Goal: Task Accomplishment & Management: Complete application form

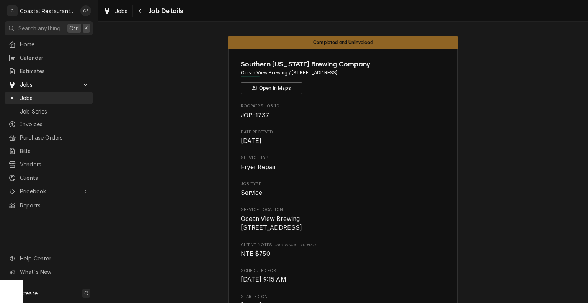
scroll to position [306, 0]
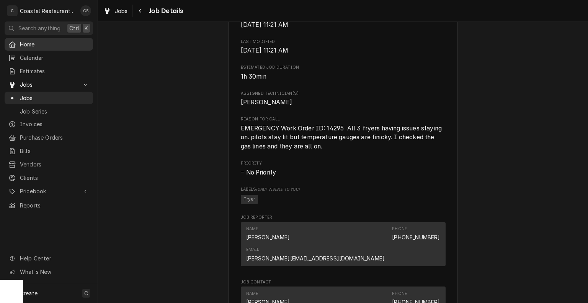
click at [40, 42] on span "Home" at bounding box center [54, 44] width 69 height 8
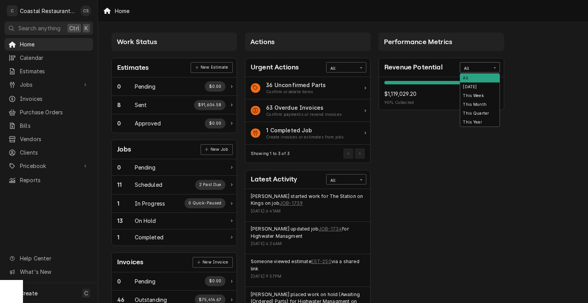
click at [476, 66] on div "All" at bounding box center [475, 69] width 22 height 6
click at [477, 123] on div "This Year" at bounding box center [480, 122] width 39 height 9
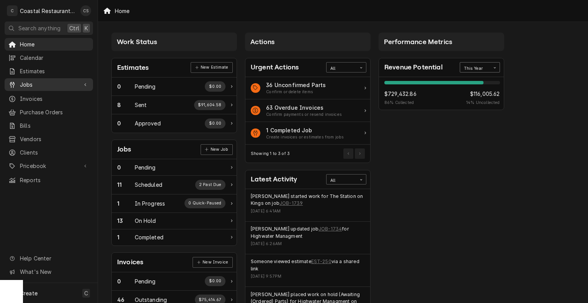
click at [32, 85] on span "Jobs" at bounding box center [49, 84] width 58 height 8
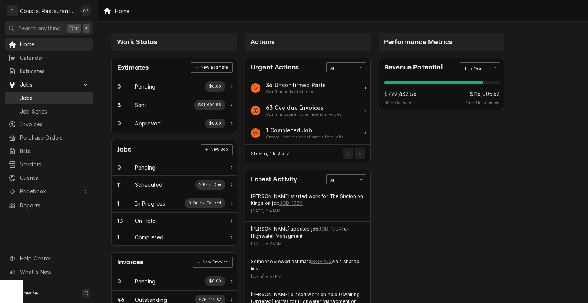
click at [37, 94] on span "Jobs" at bounding box center [54, 98] width 69 height 8
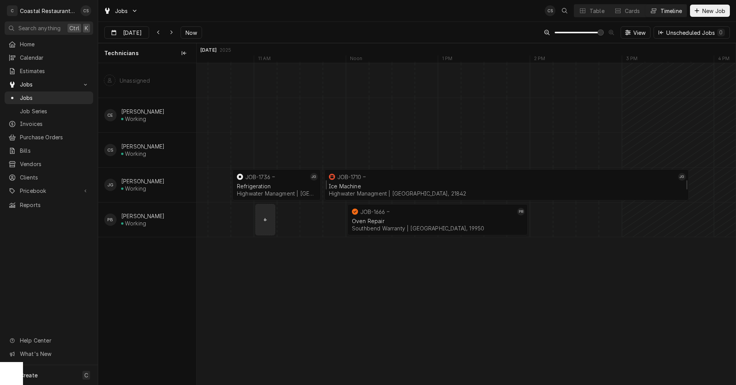
click at [367, 182] on div "Ice Machine Highwater Managment | Ocean City, 21842" at bounding box center [506, 190] width 358 height 17
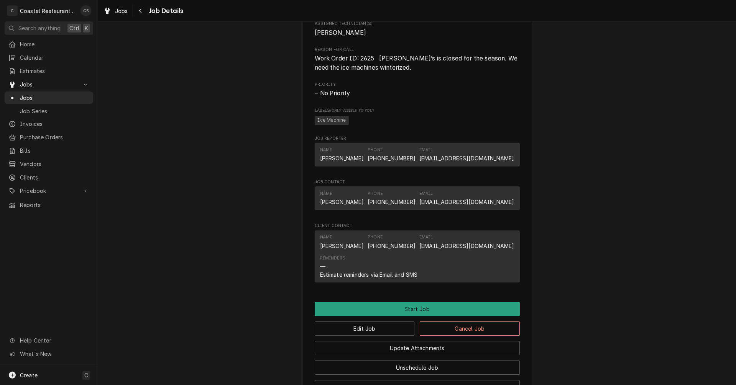
scroll to position [421, 0]
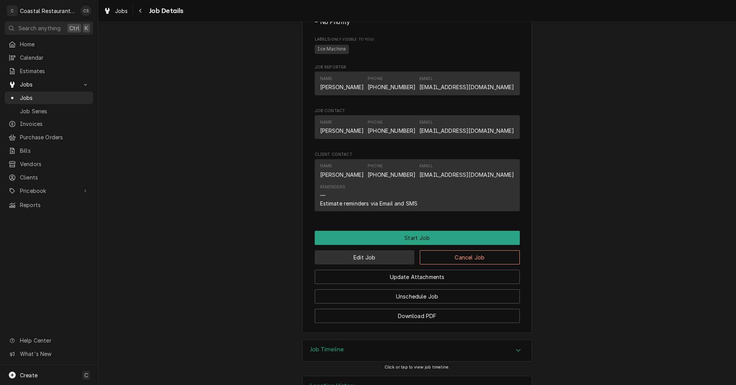
click at [378, 265] on button "Edit Job" at bounding box center [365, 258] width 100 height 14
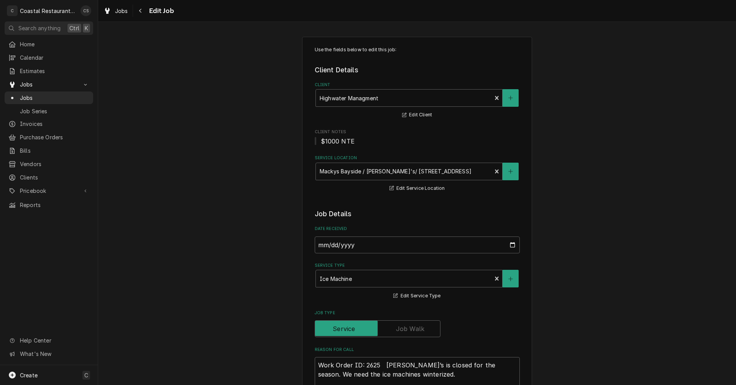
type textarea "x"
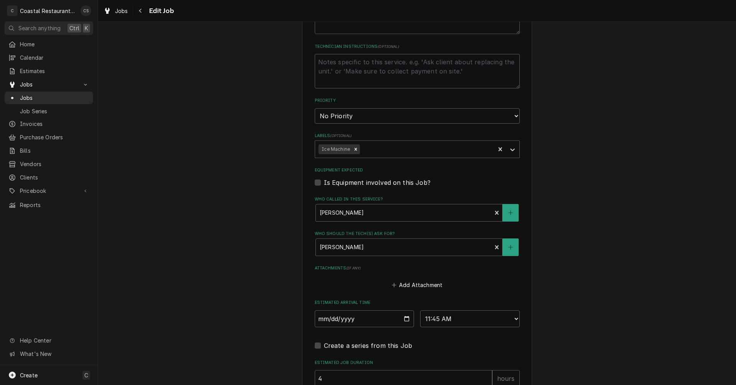
scroll to position [421, 0]
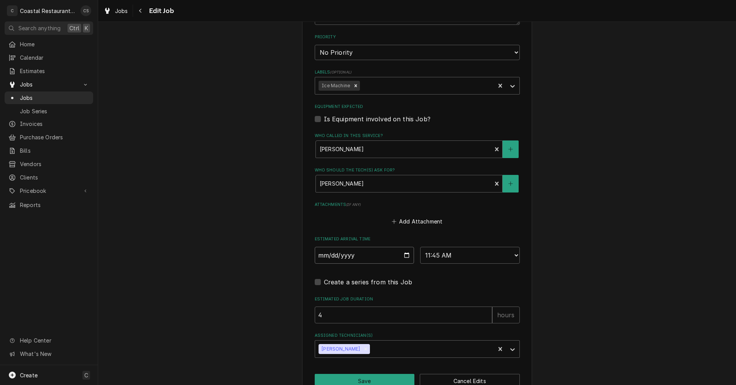
click at [405, 255] on input "2025-10-08" at bounding box center [365, 255] width 100 height 17
type input "2025-10-10"
click at [371, 379] on button "Save" at bounding box center [365, 381] width 100 height 14
type textarea "x"
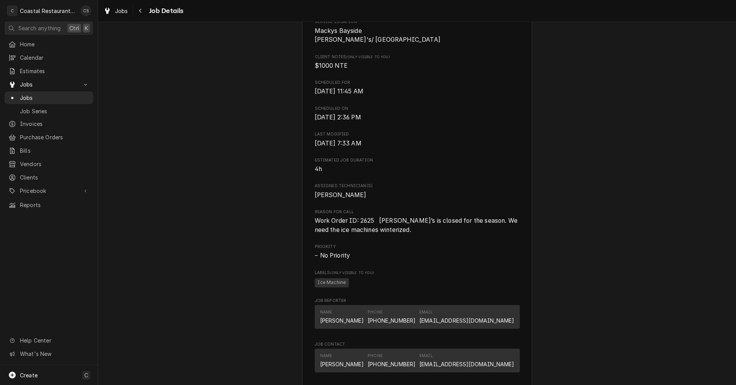
scroll to position [74, 0]
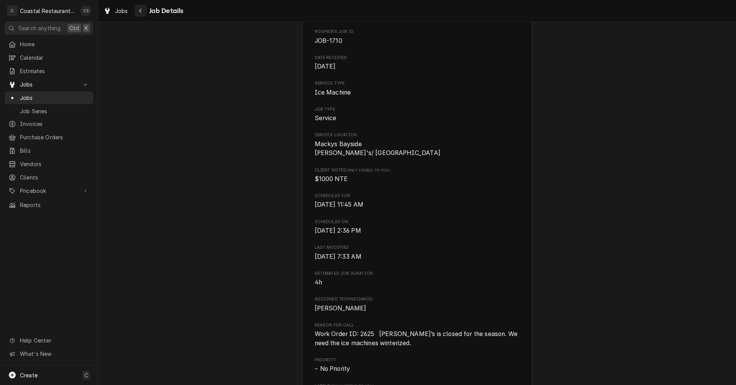
click at [143, 11] on div "Navigate back" at bounding box center [141, 11] width 8 height 8
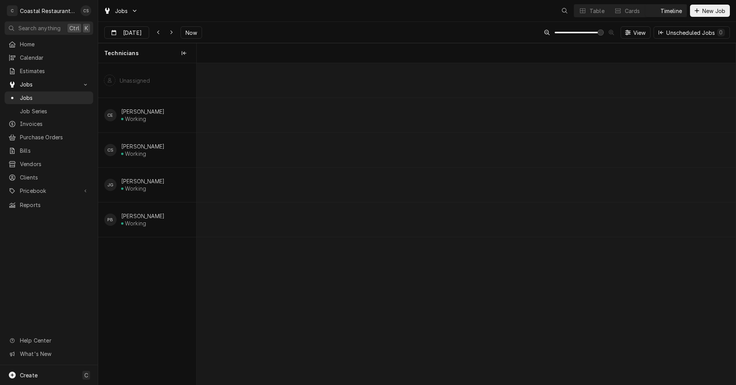
scroll to position [0, 10678]
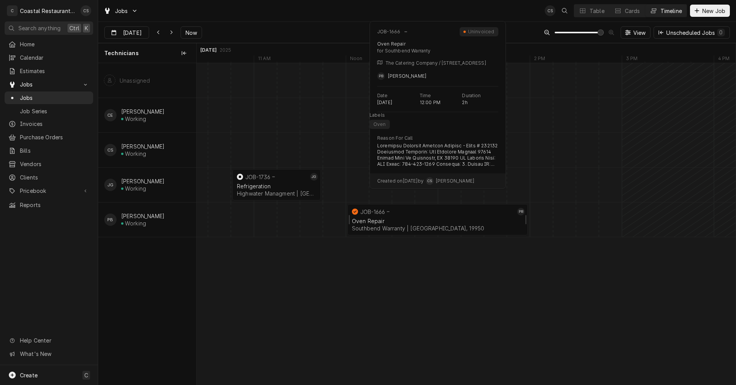
click at [376, 222] on div "Oven Repair" at bounding box center [437, 221] width 171 height 7
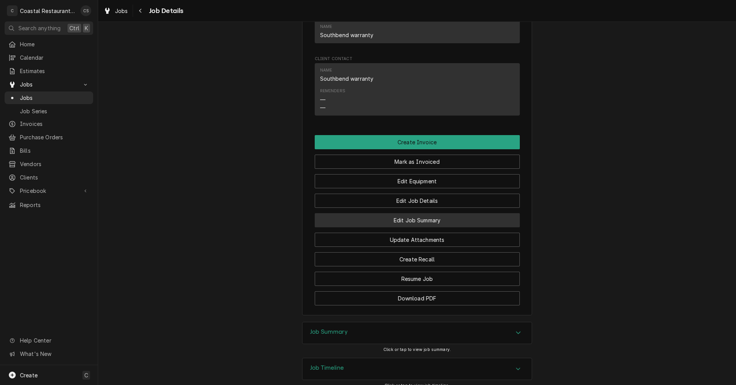
scroll to position [843, 0]
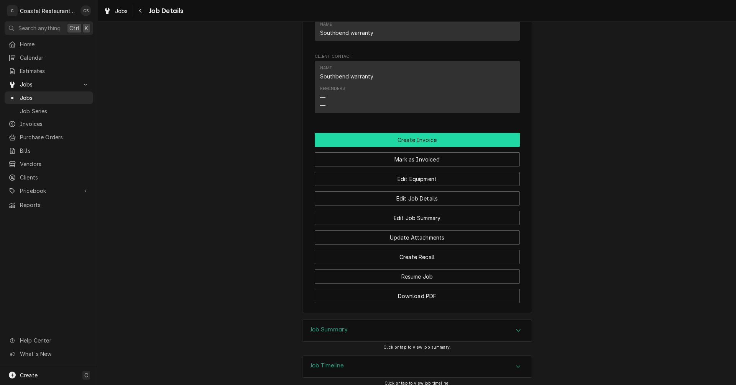
click at [403, 147] on button "Create Invoice" at bounding box center [417, 140] width 205 height 14
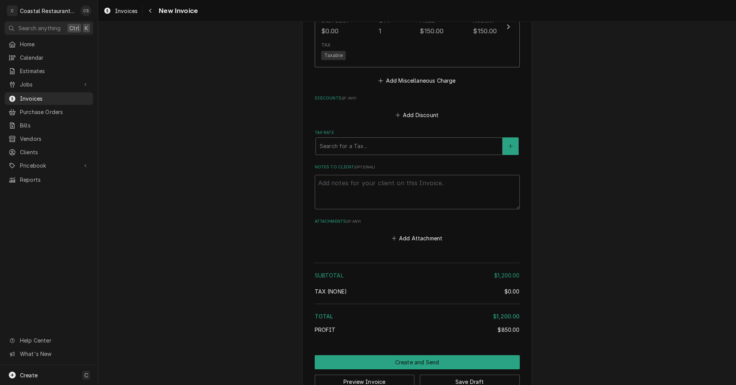
scroll to position [1143, 0]
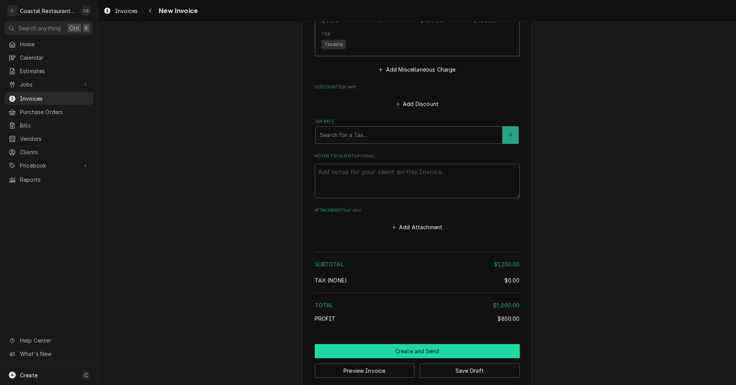
click at [415, 344] on button "Create and Send" at bounding box center [417, 351] width 205 height 14
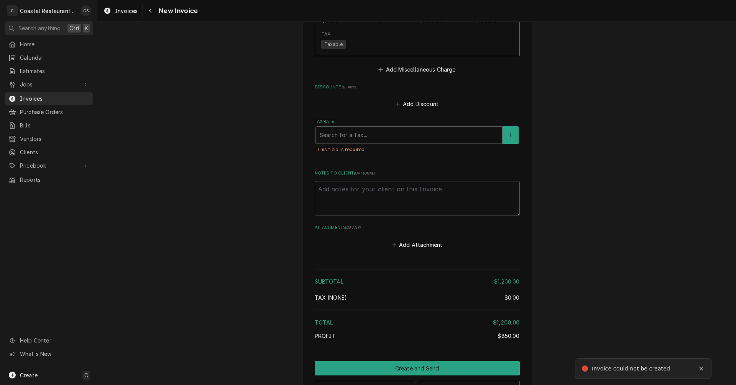
scroll to position [951, 0]
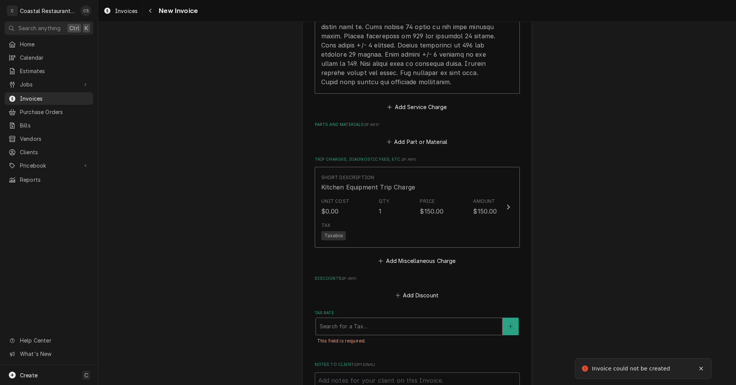
click at [349, 320] on div "Tax Rate" at bounding box center [409, 327] width 179 height 14
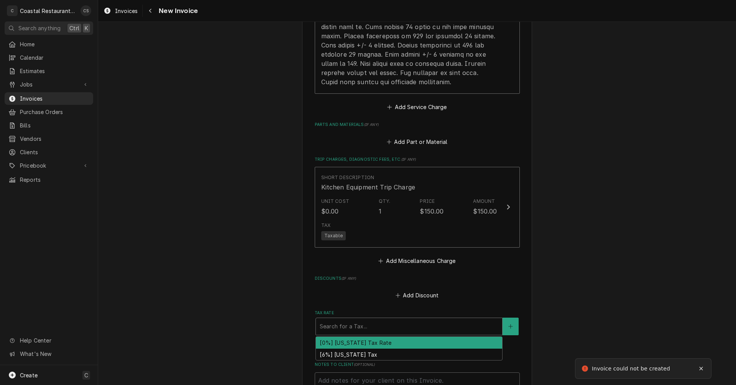
click at [354, 337] on div "[0%] Delaware Tax Rate" at bounding box center [409, 343] width 186 height 12
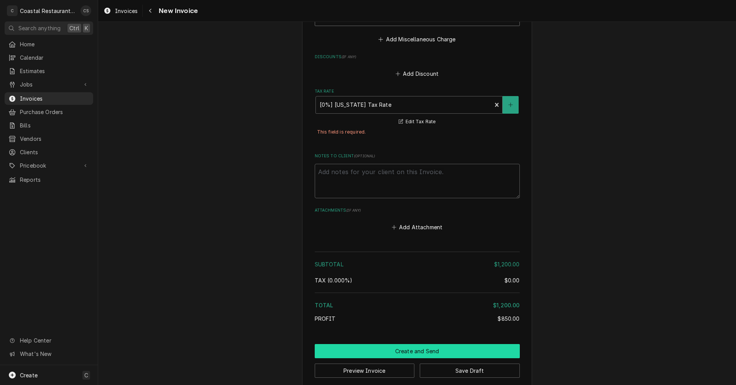
click at [417, 344] on button "Create and Send" at bounding box center [417, 351] width 205 height 14
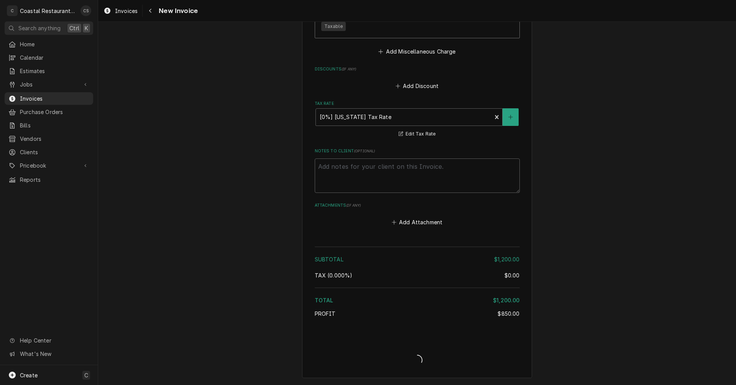
scroll to position [1152, 0]
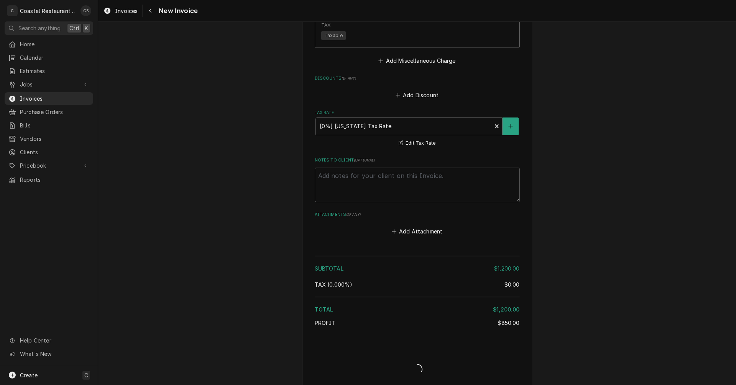
type textarea "x"
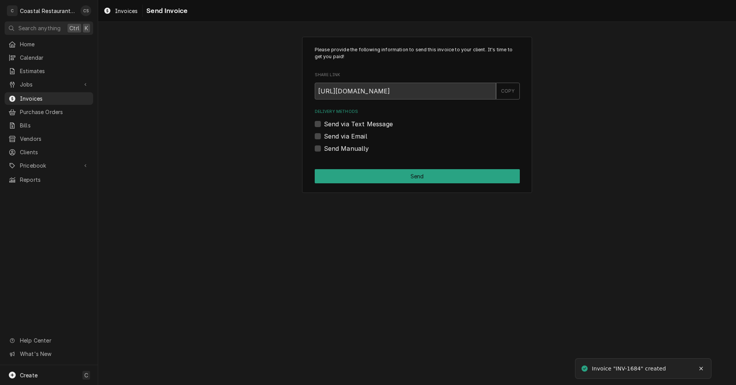
click at [324, 137] on label "Send via Email" at bounding box center [345, 136] width 43 height 9
click at [324, 137] on input "Send via Email" at bounding box center [426, 140] width 205 height 17
checkbox input "true"
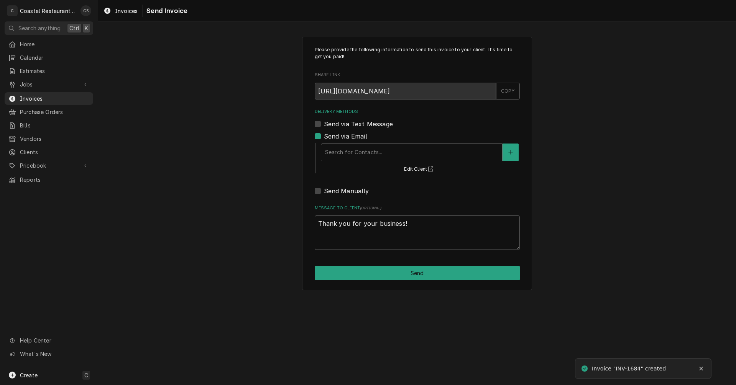
click at [345, 153] on div "Delivery Methods" at bounding box center [411, 153] width 173 height 14
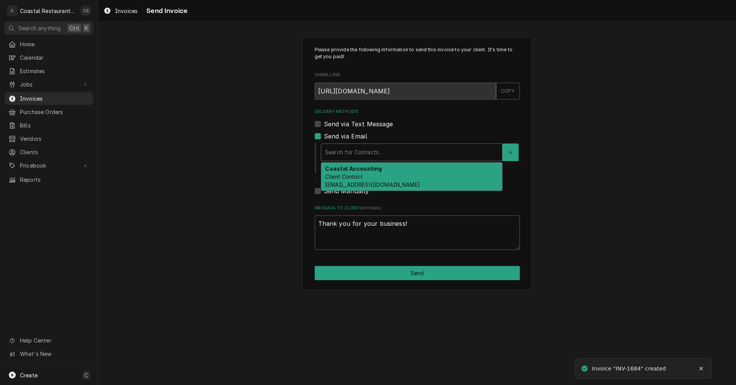
click at [351, 177] on em "Client Contact" at bounding box center [343, 177] width 37 height 7
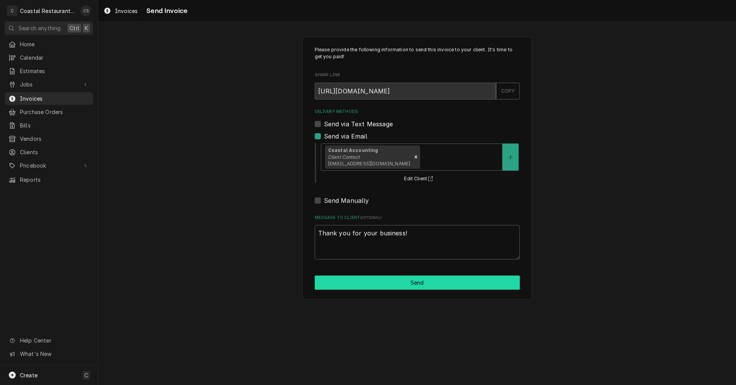
click at [408, 281] on button "Send" at bounding box center [417, 283] width 205 height 14
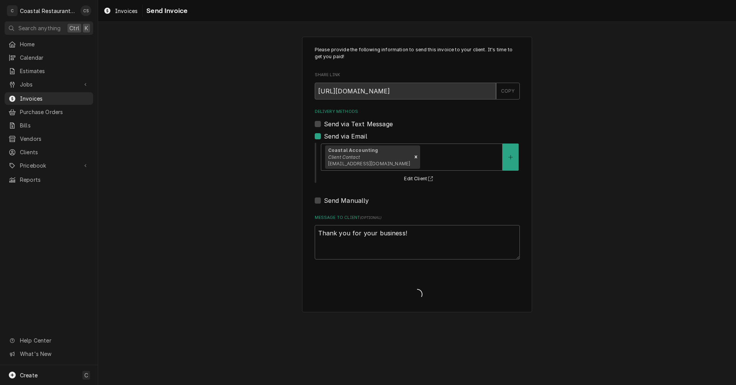
type textarea "x"
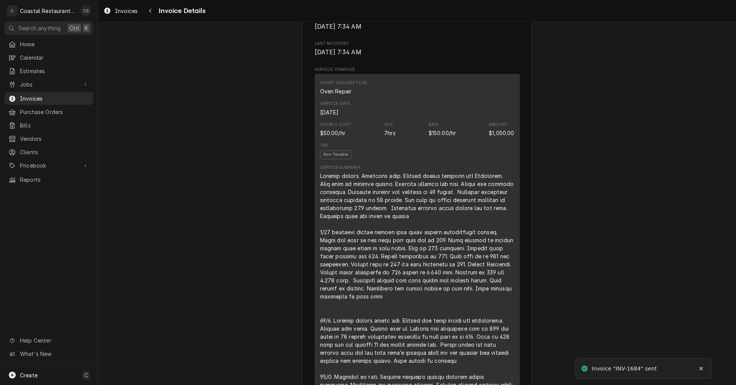
scroll to position [498, 0]
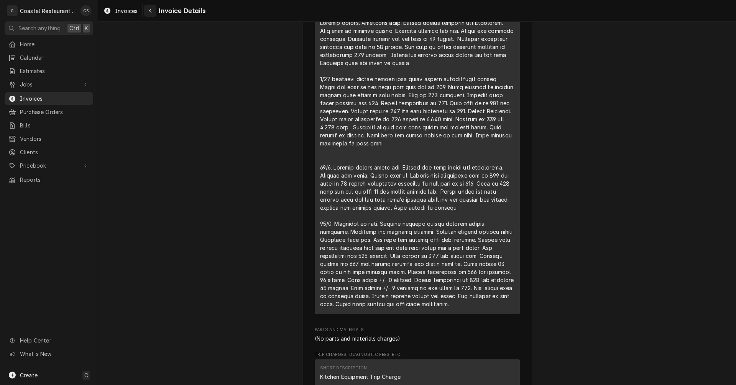
click at [151, 9] on icon "Navigate back" at bounding box center [150, 10] width 3 height 5
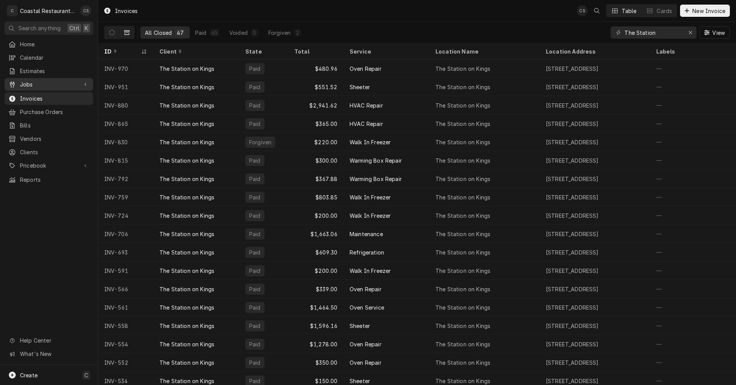
click at [45, 81] on span "Jobs" at bounding box center [49, 84] width 58 height 8
click at [42, 94] on span "Jobs" at bounding box center [54, 98] width 69 height 8
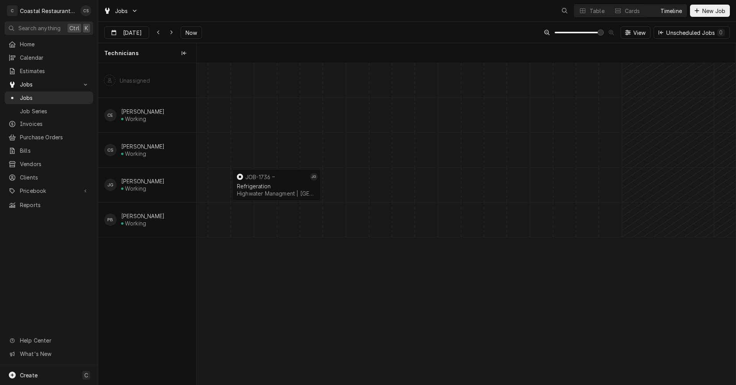
scroll to position [0, 10678]
click at [170, 30] on icon "Dynamic Content Wrapper" at bounding box center [171, 32] width 3 height 5
type input "[DATE]"
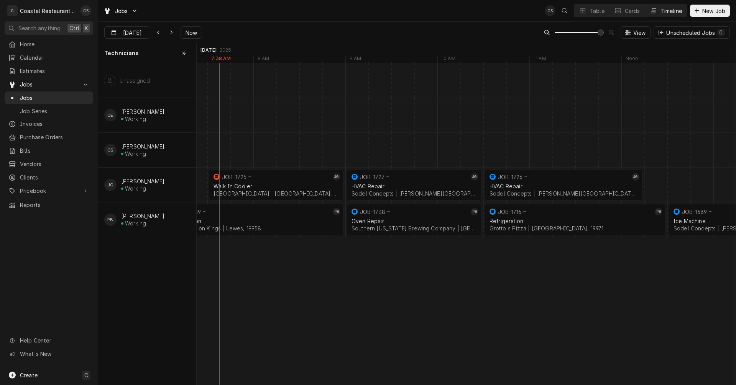
scroll to position [0, 12531]
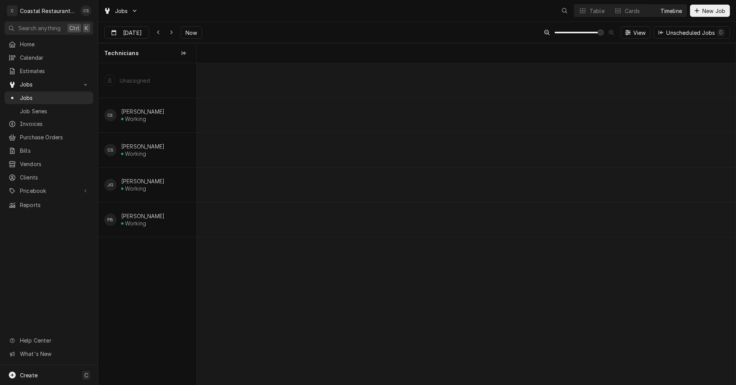
scroll to position [0, 10669]
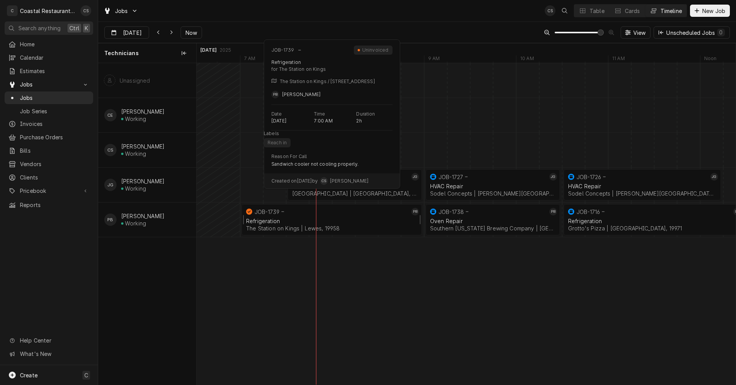
click at [292, 217] on div "Refrigeration The Station on Kings | Lewes, 19958" at bounding box center [331, 224] width 174 height 17
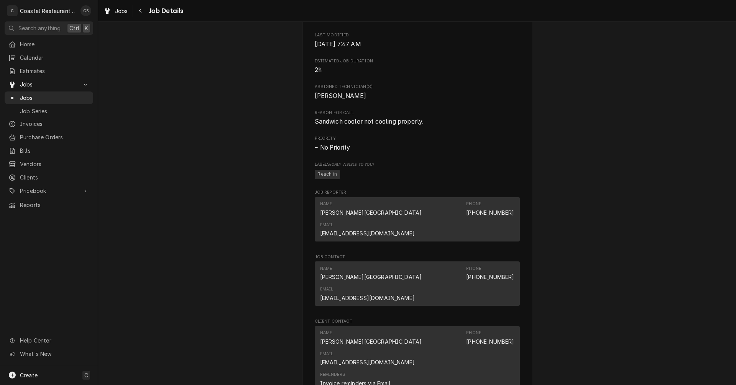
scroll to position [345, 0]
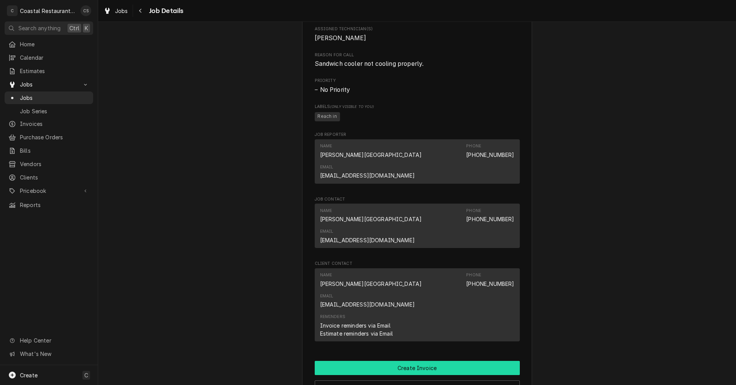
click at [416, 361] on button "Create Invoice" at bounding box center [417, 368] width 205 height 14
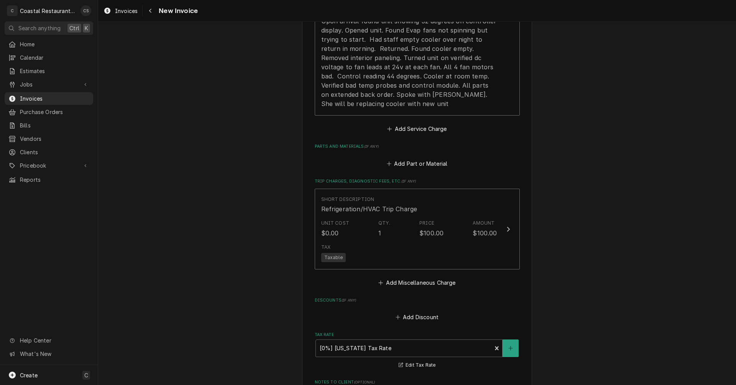
scroll to position [613, 0]
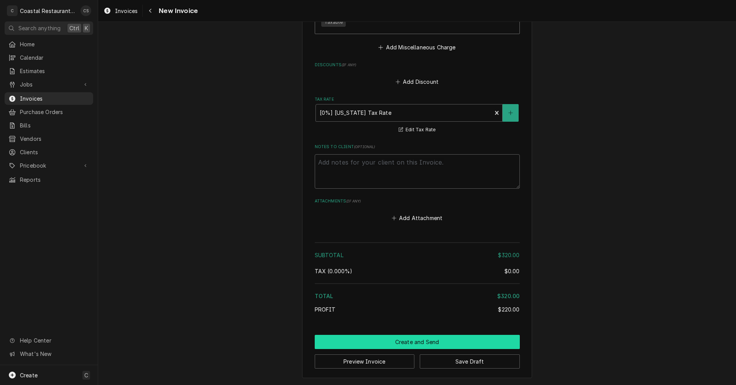
click at [418, 340] on button "Create and Send" at bounding box center [417, 342] width 205 height 14
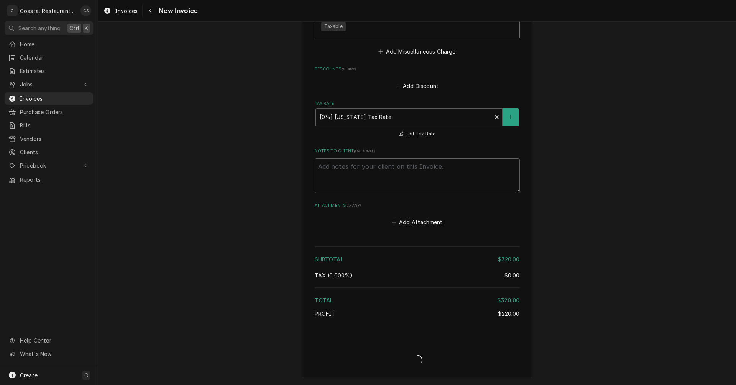
scroll to position [804, 0]
type textarea "x"
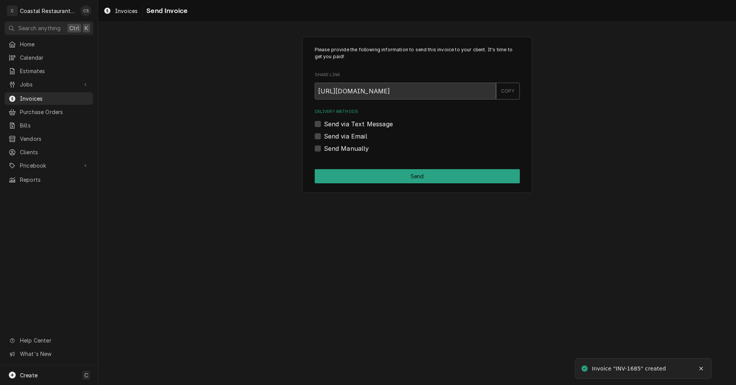
click at [324, 135] on label "Send via Email" at bounding box center [345, 136] width 43 height 9
click at [324, 135] on input "Send via Email" at bounding box center [426, 140] width 205 height 17
checkbox input "true"
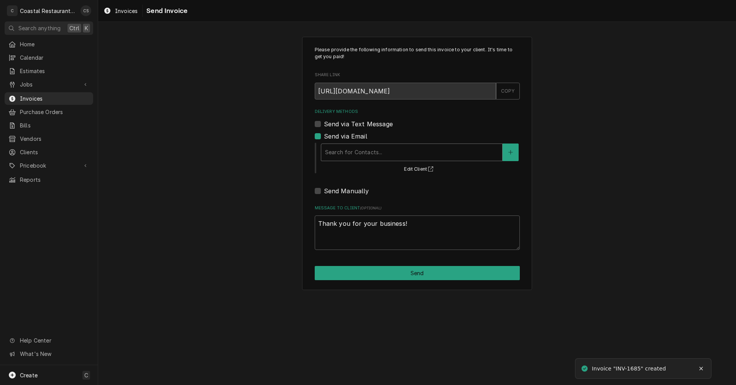
click at [335, 154] on div "Delivery Methods" at bounding box center [411, 153] width 173 height 14
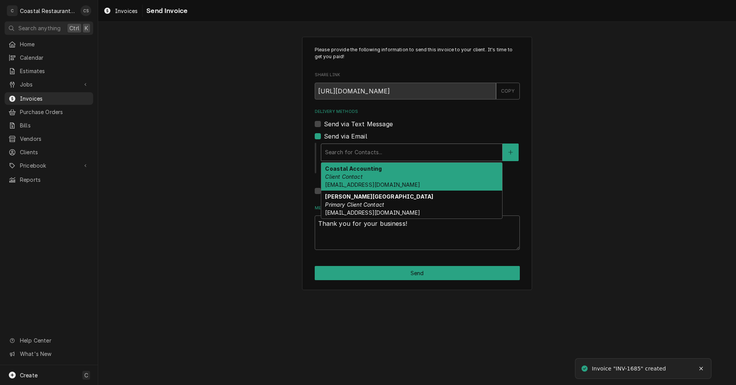
click at [350, 174] on em "Client Contact" at bounding box center [343, 177] width 37 height 7
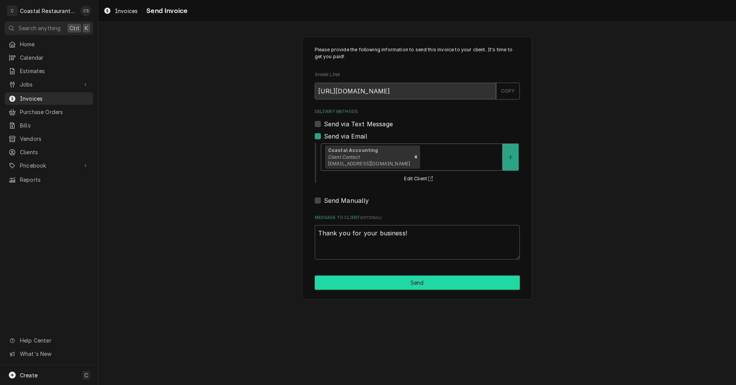
click at [406, 280] on button "Send" at bounding box center [417, 283] width 205 height 14
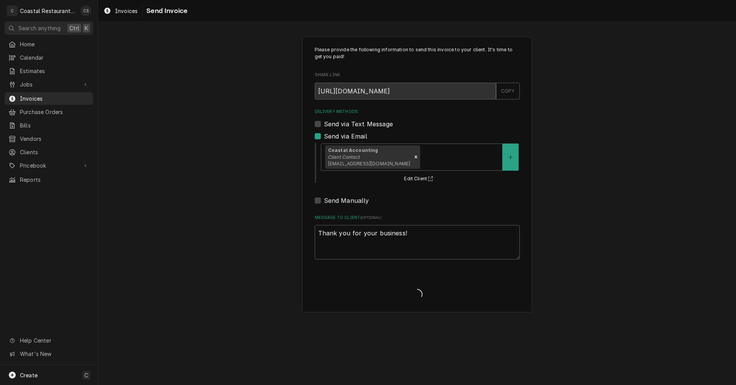
type textarea "x"
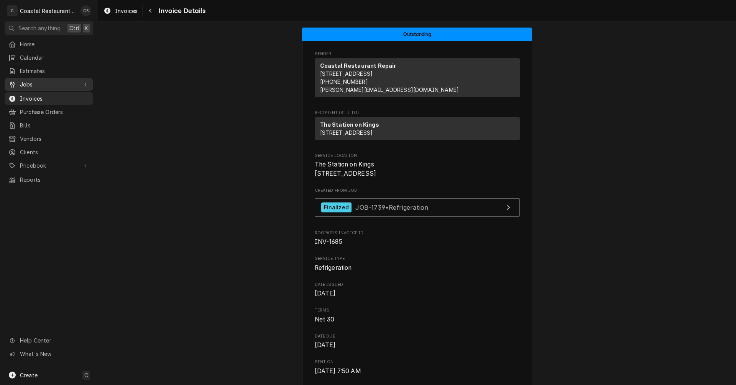
click at [48, 80] on span "Jobs" at bounding box center [49, 84] width 58 height 8
click at [46, 94] on span "Jobs" at bounding box center [54, 98] width 69 height 8
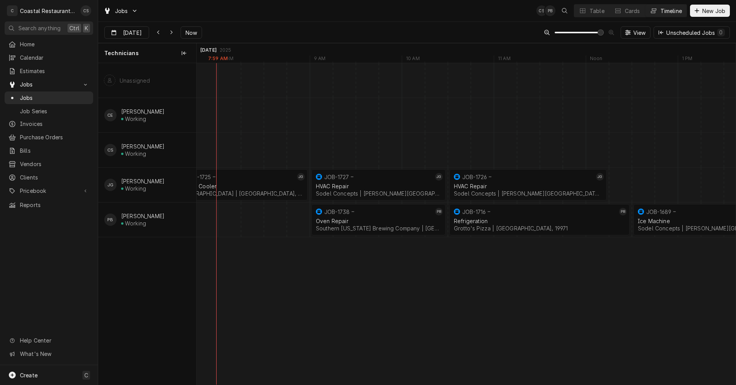
scroll to position [0, 10721]
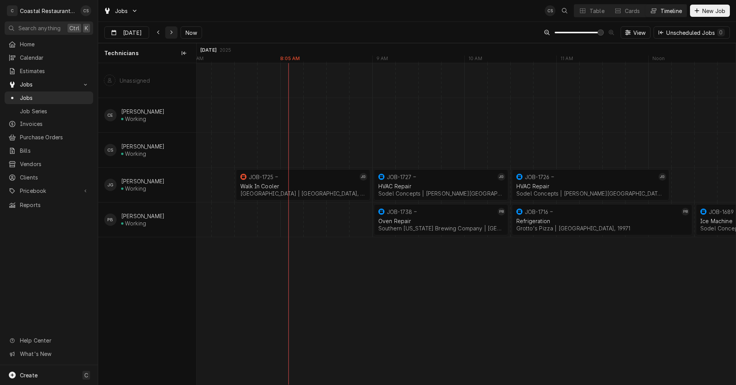
click at [170, 34] on icon "Dynamic Content Wrapper" at bounding box center [171, 32] width 3 height 5
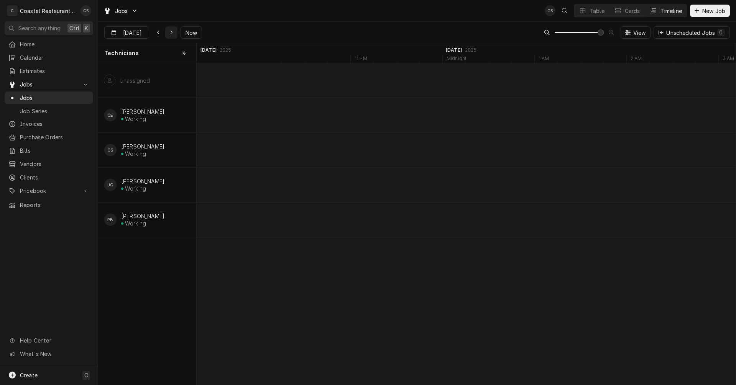
scroll to position [0, 12661]
type input "[DATE]"
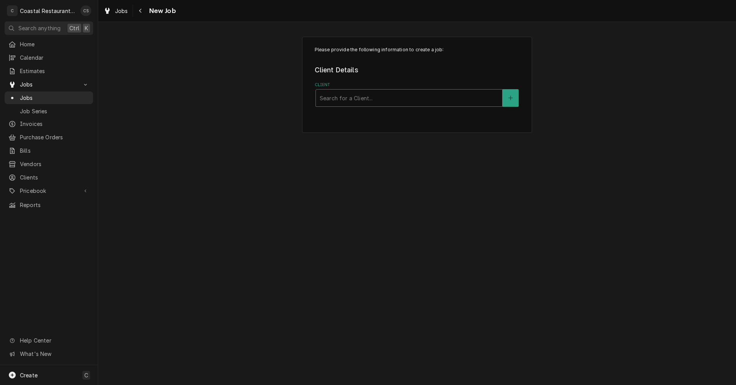
click at [349, 98] on div "Client" at bounding box center [409, 98] width 179 height 14
type input "T"
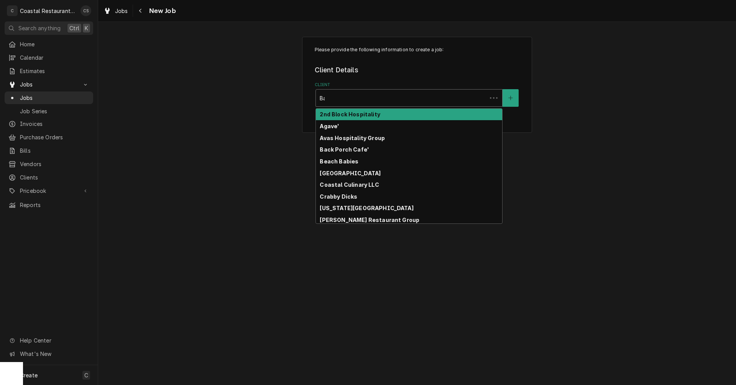
type input "Bay"
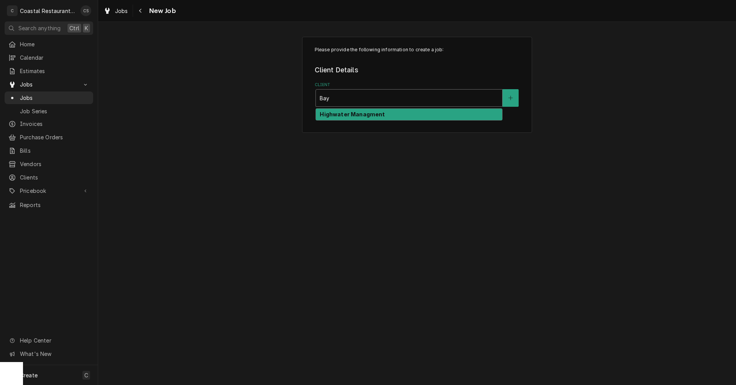
click at [337, 115] on strong "Highwater Managment" at bounding box center [352, 114] width 65 height 7
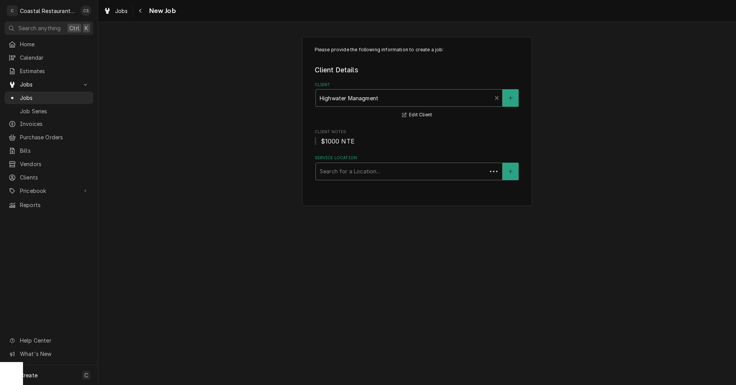
click at [344, 171] on div "Service Location" at bounding box center [401, 172] width 163 height 14
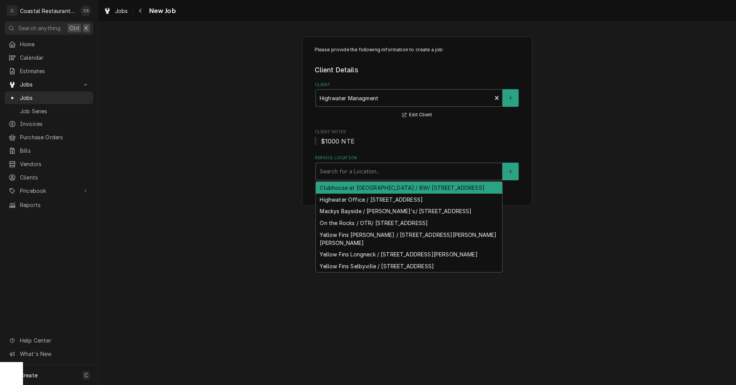
click at [347, 191] on div "Clubhouse at Baywood / BW/ 32267 Clubhouse Way, Millsboro, DE 19966" at bounding box center [409, 188] width 186 height 12
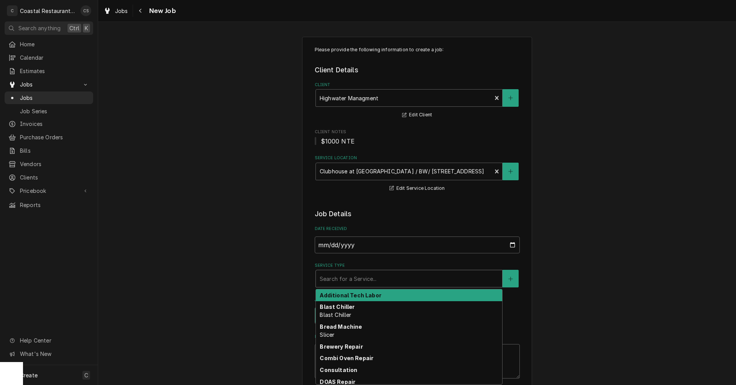
click at [346, 282] on div "Service Type" at bounding box center [409, 279] width 179 height 14
type textarea "x"
type input "W"
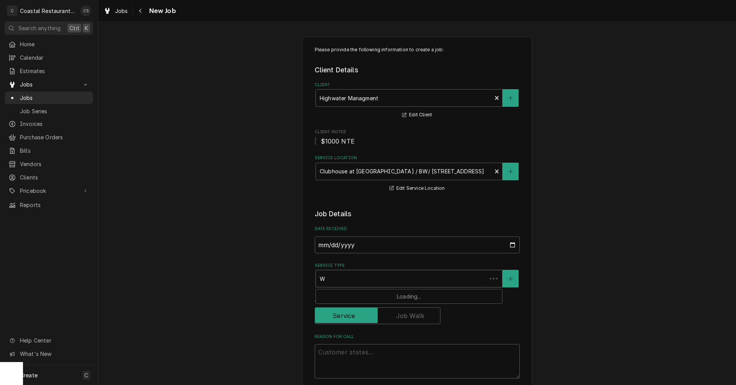
type textarea "x"
type input "Wa"
type textarea "x"
type input "War"
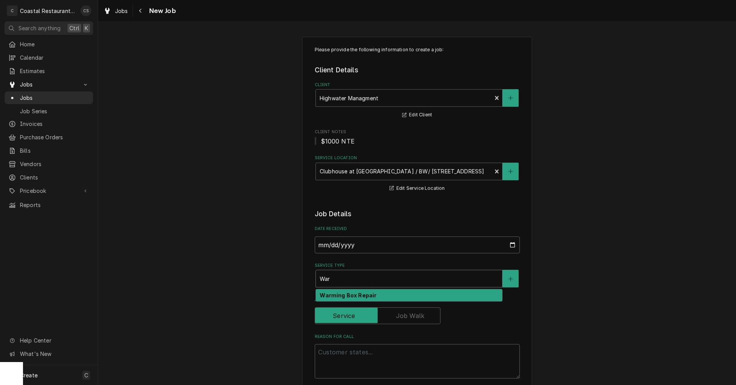
click at [346, 295] on strong "Warming Box Repair" at bounding box center [348, 295] width 57 height 7
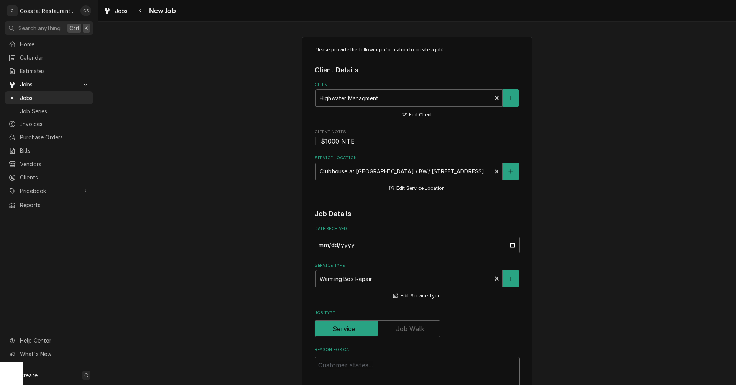
click at [345, 366] on textarea "Reason For Call" at bounding box center [417, 374] width 205 height 34
click at [356, 365] on textarea "Reason For Call" at bounding box center [417, 374] width 205 height 34
paste textarea "Work Order ID: 2646"
type textarea "x"
type textarea "Work Order ID: 2646"
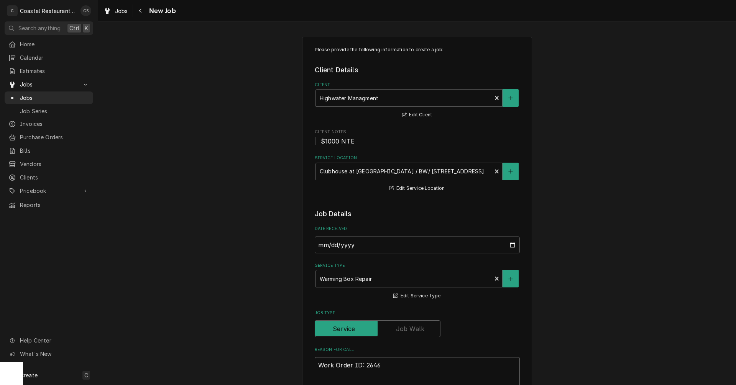
type textarea "x"
type textarea "Work Order ID: 2646"
type textarea "x"
type textarea "Work Order ID: 2646"
click at [404, 369] on textarea "Work Order ID: 2646" at bounding box center [417, 374] width 205 height 34
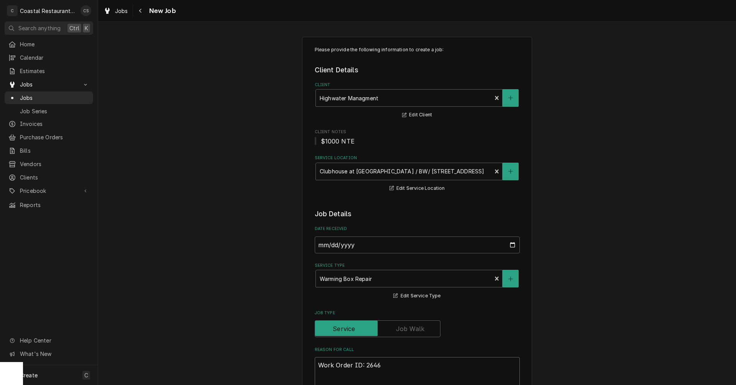
paste textarea "hot box cord is fried"
type textarea "x"
type textarea "Work Order ID: 2646 hot box cord is fried"
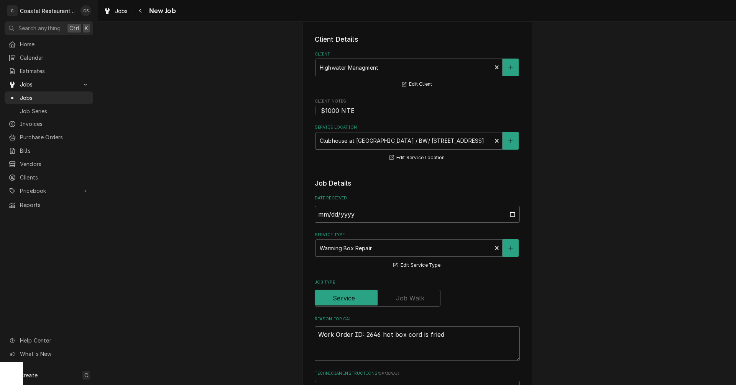
type textarea "x"
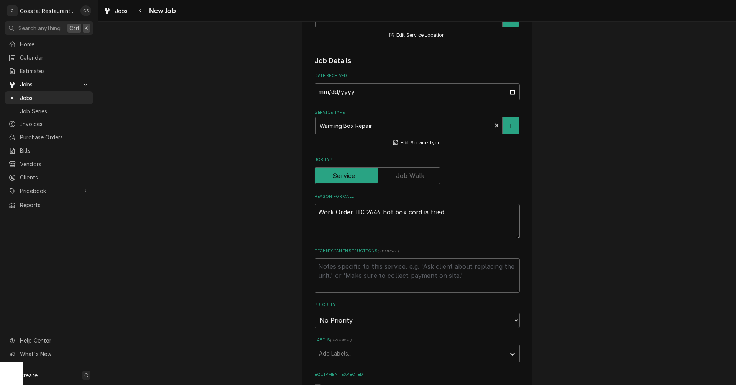
scroll to position [268, 0]
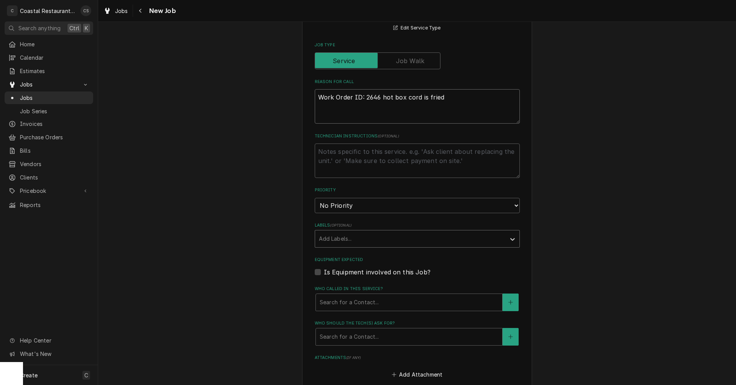
type textarea "Work Order ID: 2646 hot box cord is fried"
click at [349, 243] on div "Labels" at bounding box center [410, 239] width 183 height 14
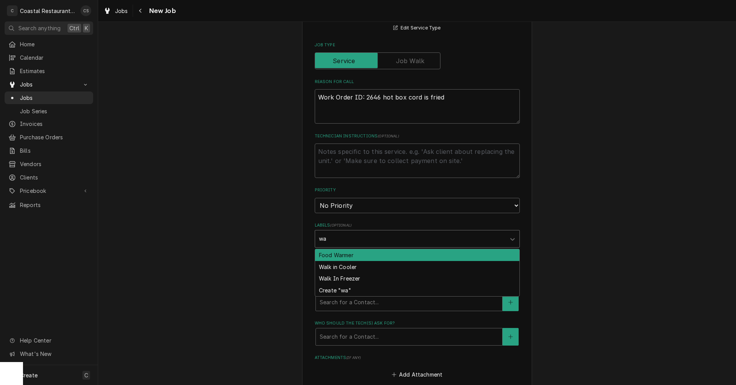
type input "war"
click at [348, 257] on div "Food Warmer" at bounding box center [417, 255] width 204 height 12
type textarea "x"
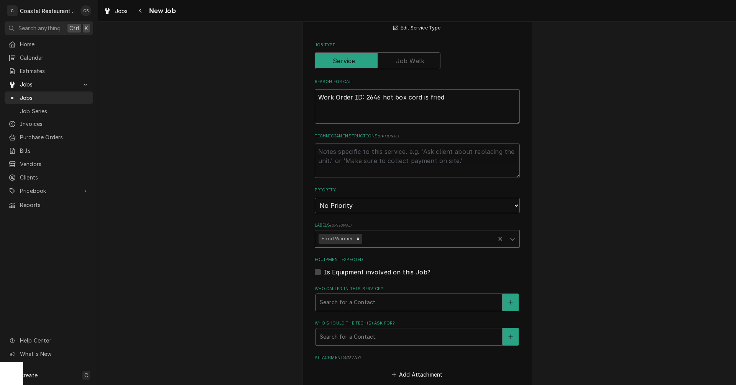
click at [352, 302] on div "Who called in this service?" at bounding box center [409, 303] width 179 height 14
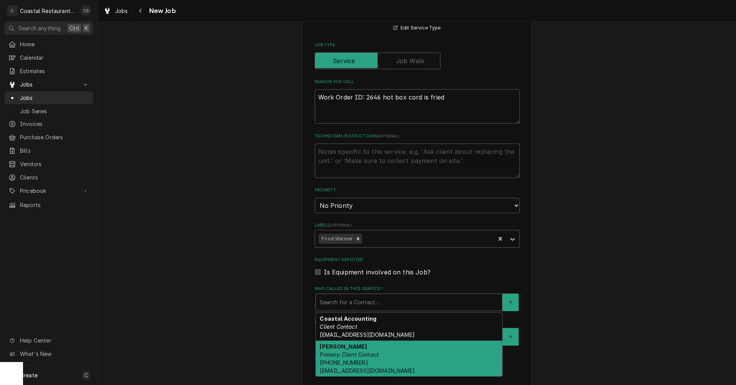
click at [350, 355] on em "Primary Client Contact" at bounding box center [349, 355] width 59 height 7
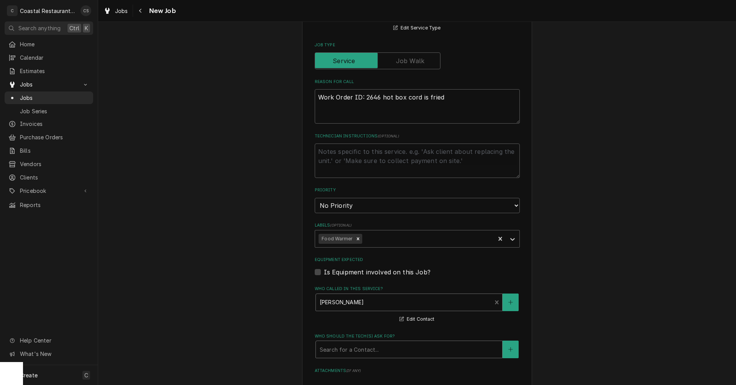
click at [352, 355] on div "Who should the tech(s) ask for?" at bounding box center [409, 350] width 179 height 14
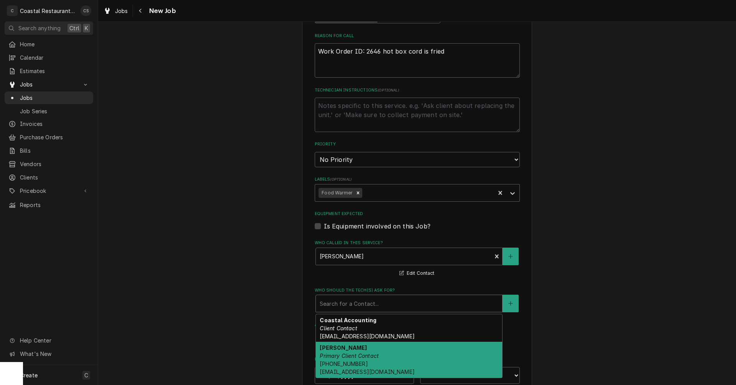
scroll to position [383, 0]
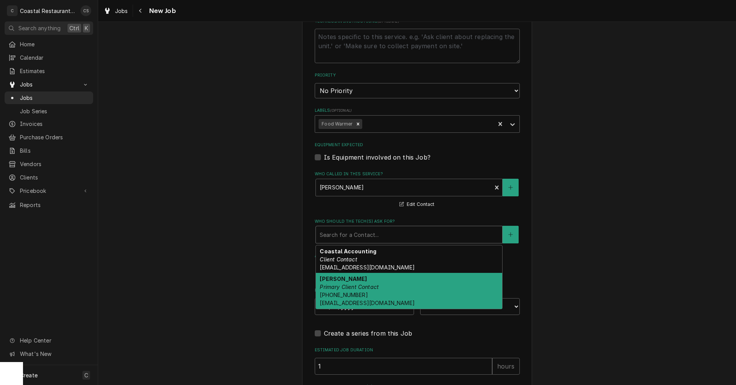
click at [369, 295] on div "Dan Wheeler Primary Client Contact (302) 245-7570 DanW@highwatermanagement.com" at bounding box center [409, 291] width 186 height 36
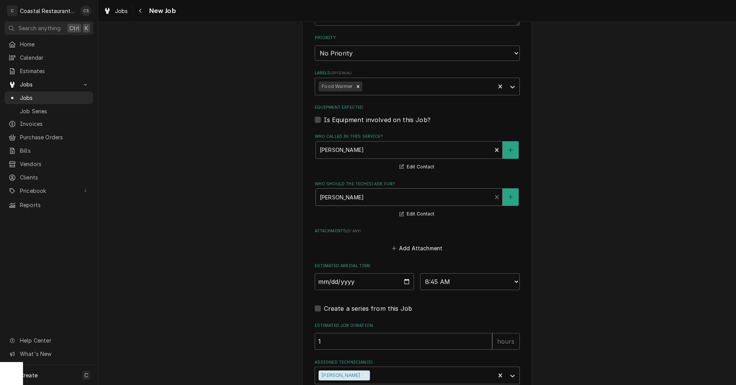
scroll to position [486, 0]
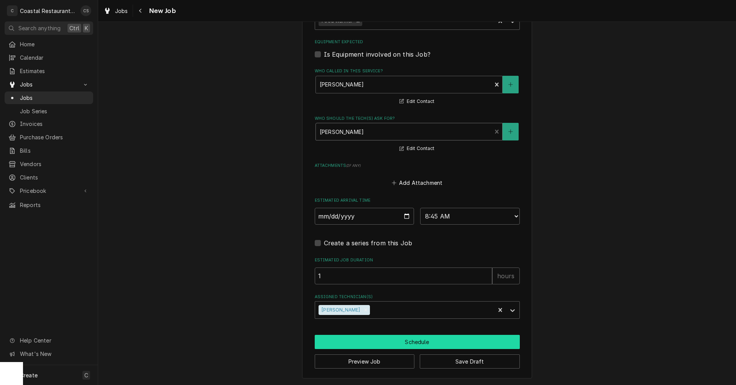
click at [413, 342] on button "Schedule" at bounding box center [417, 342] width 205 height 14
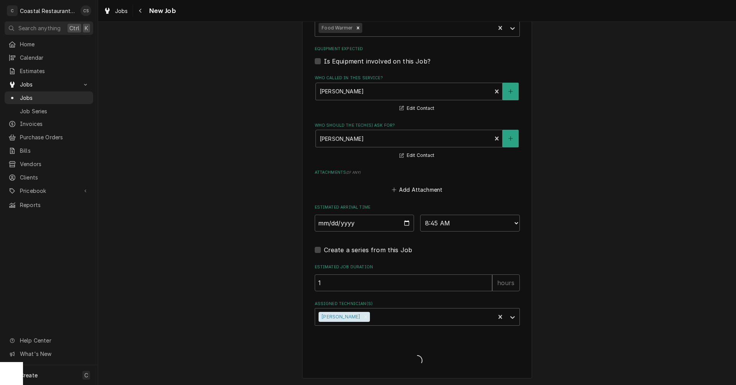
scroll to position [479, 0]
type textarea "x"
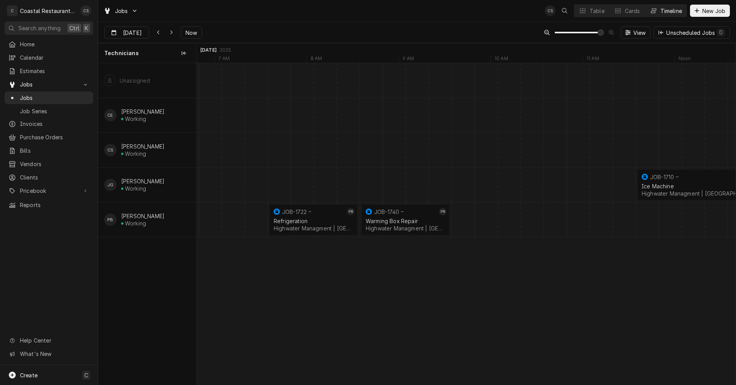
scroll to position [0, 10772]
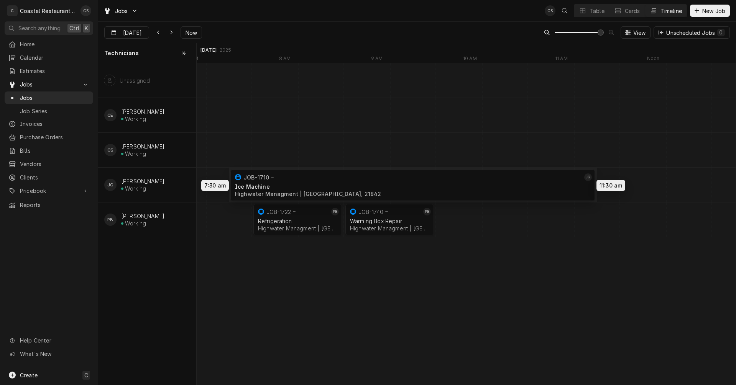
drag, startPoint x: 674, startPoint y: 182, endPoint x: 288, endPoint y: 182, distance: 385.8
click at [288, 182] on div "7:30 AM 11:30 AM JOB-1710 JG Ice Machine Highwater Managment | [GEOGRAPHIC_DATA…" at bounding box center [466, 224] width 539 height 322
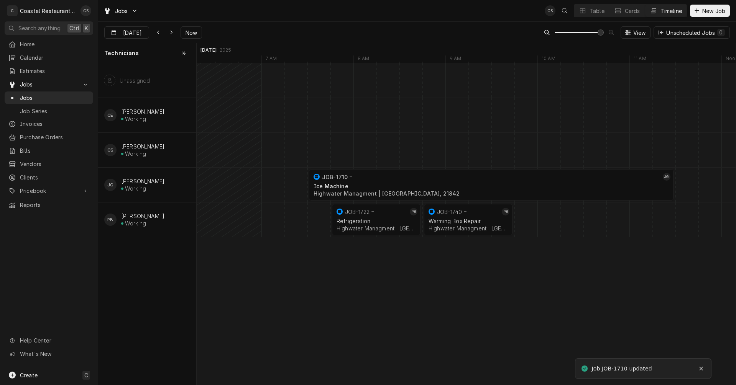
scroll to position [0, 0]
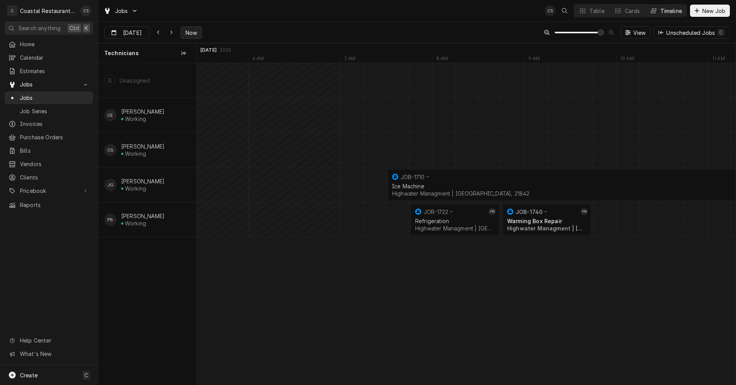
click at [192, 36] on span "Now" at bounding box center [191, 33] width 15 height 8
type input "[DATE]"
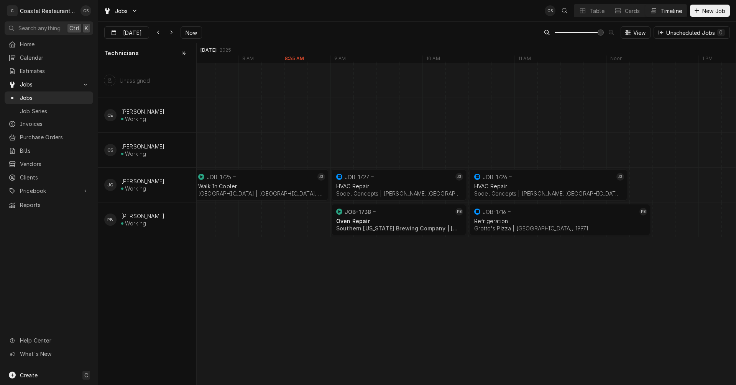
scroll to position [0, 8664]
